Goal: Task Accomplishment & Management: Manage account settings

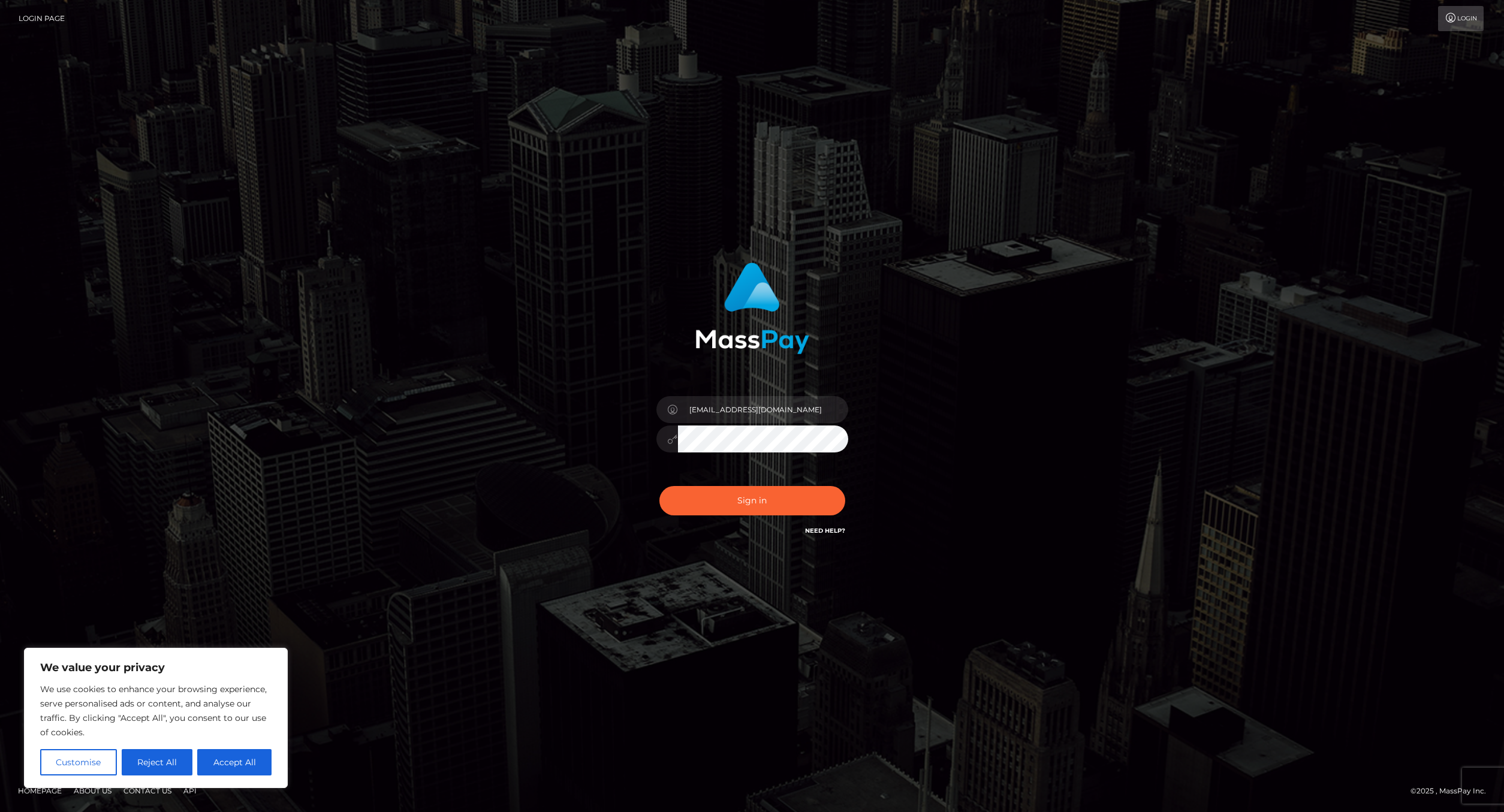
type input "[EMAIL_ADDRESS][DOMAIN_NAME]"
click at [814, 496] on button "Sign in" at bounding box center [752, 501] width 186 height 29
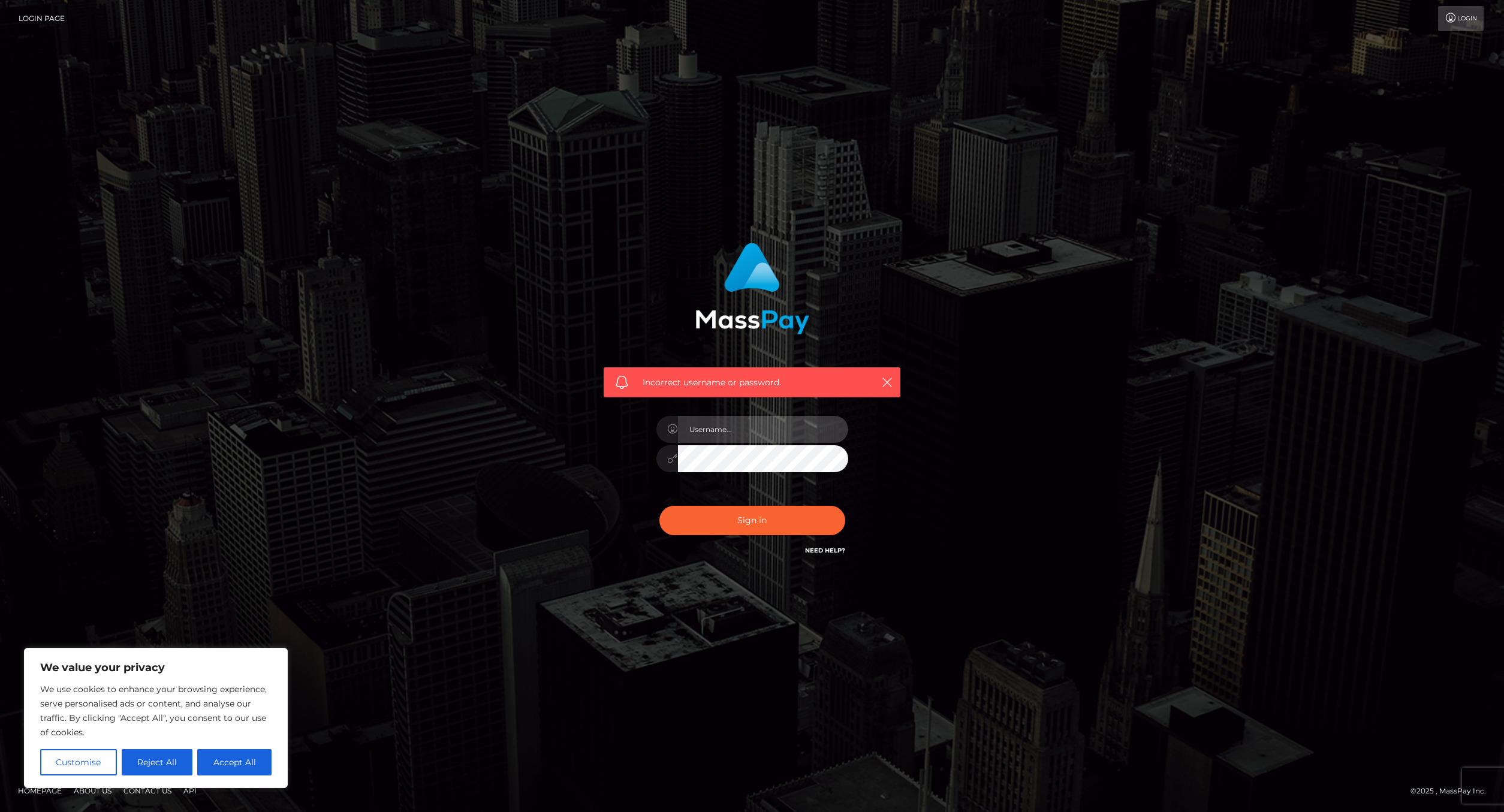
click at [729, 423] on input "text" at bounding box center [763, 429] width 170 height 27
type input "[EMAIL_ADDRESS][DOMAIN_NAME]"
click at [793, 517] on button "Sign in" at bounding box center [752, 520] width 186 height 29
